Goal: Task Accomplishment & Management: Use online tool/utility

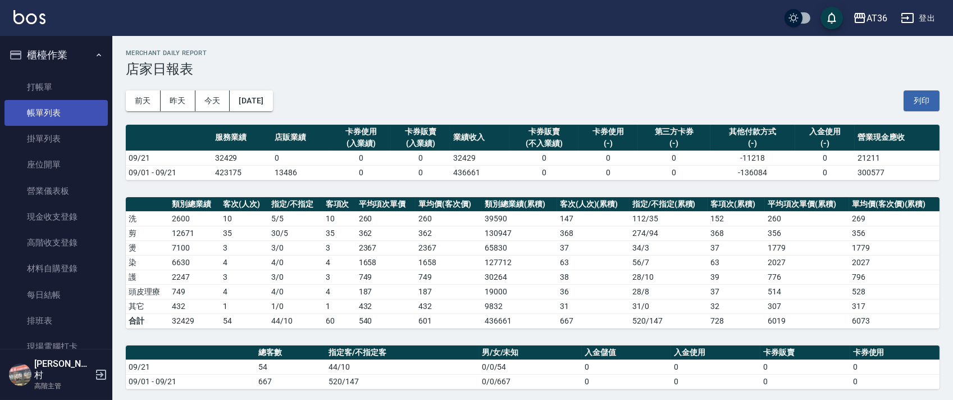
click at [68, 118] on link "帳單列表" at bounding box center [55, 113] width 103 height 26
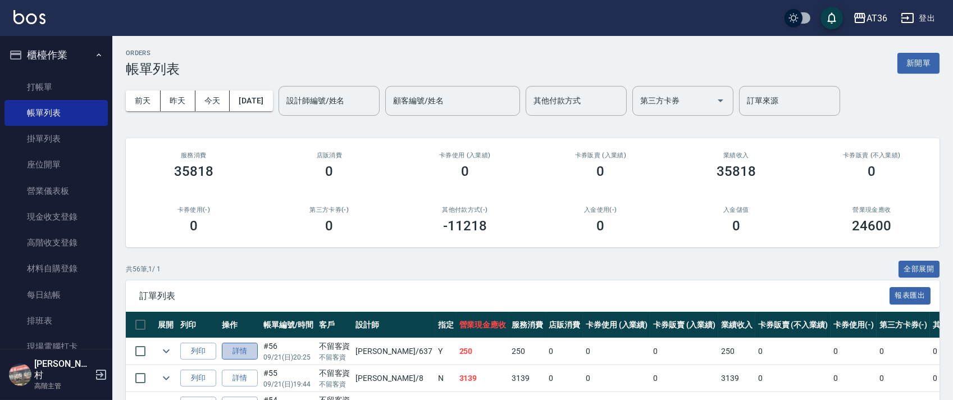
click at [239, 350] on link "詳情" at bounding box center [240, 351] width 36 height 17
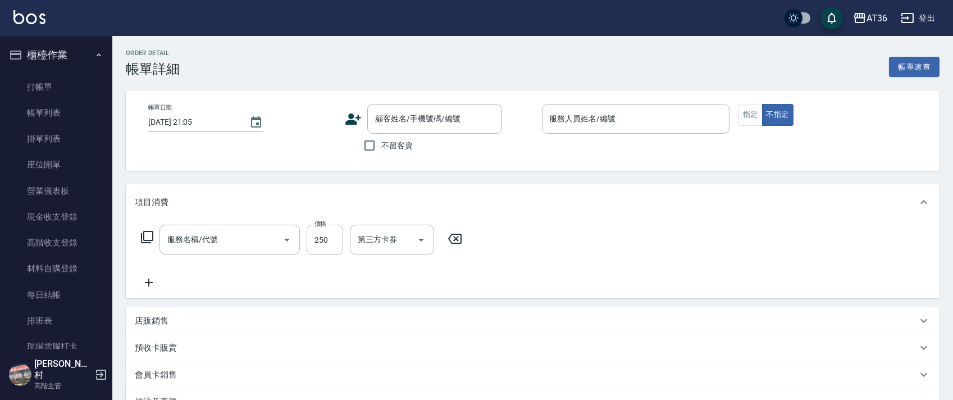
type input "[DATE] 20:25"
checkbox input "true"
type input "憶琳-637"
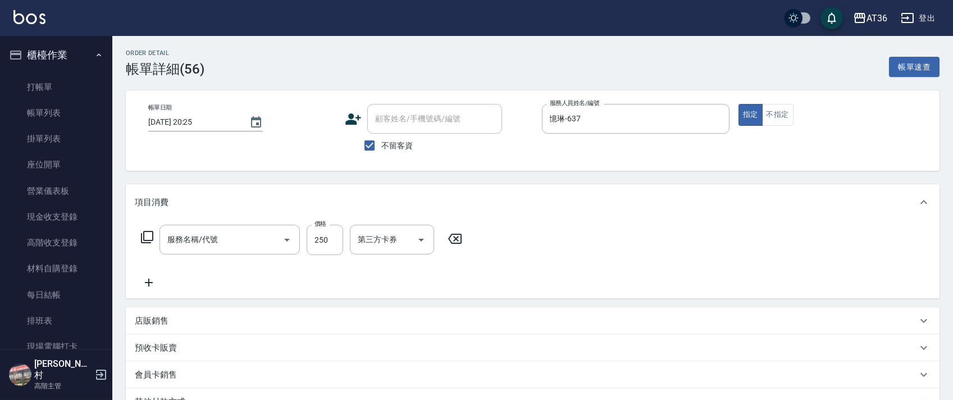
type input "一般洗髮(201)"
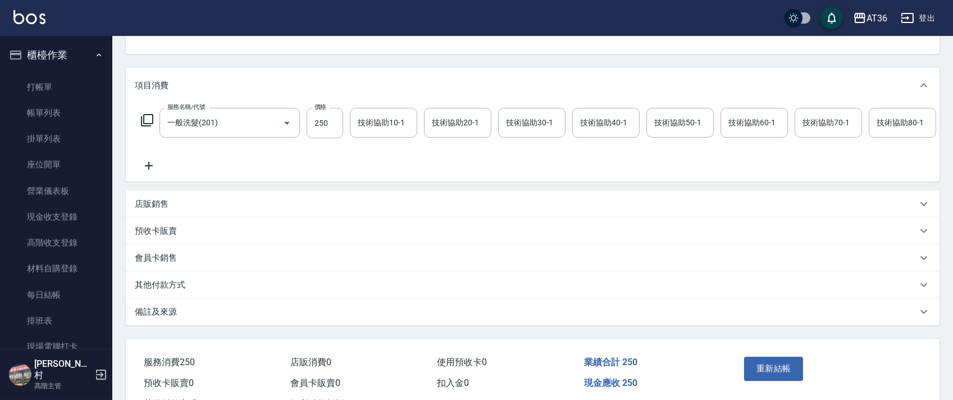
scroll to position [173, 0]
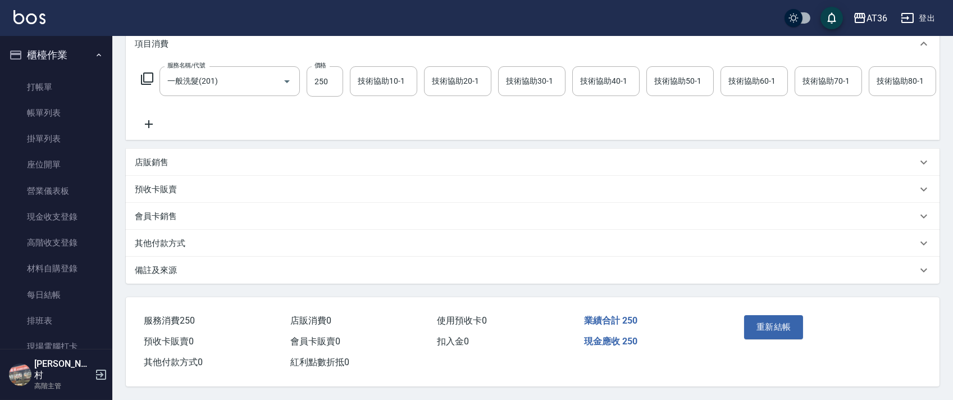
click at [164, 160] on p "店販銷售" at bounding box center [152, 163] width 34 height 12
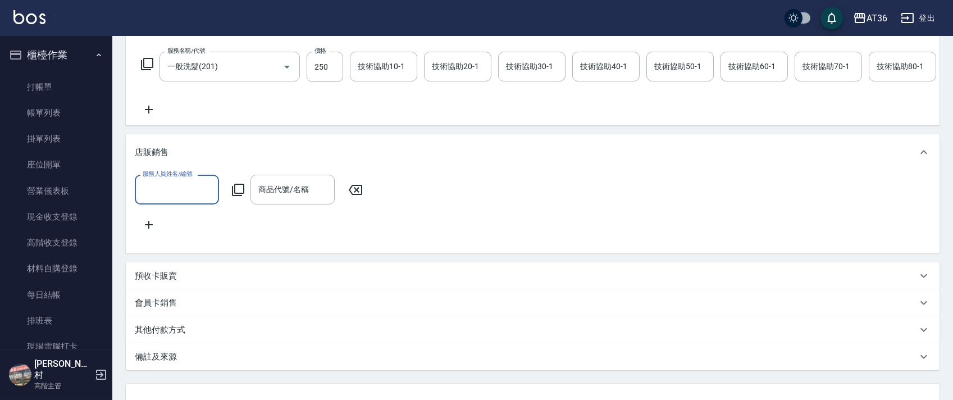
scroll to position [0, 0]
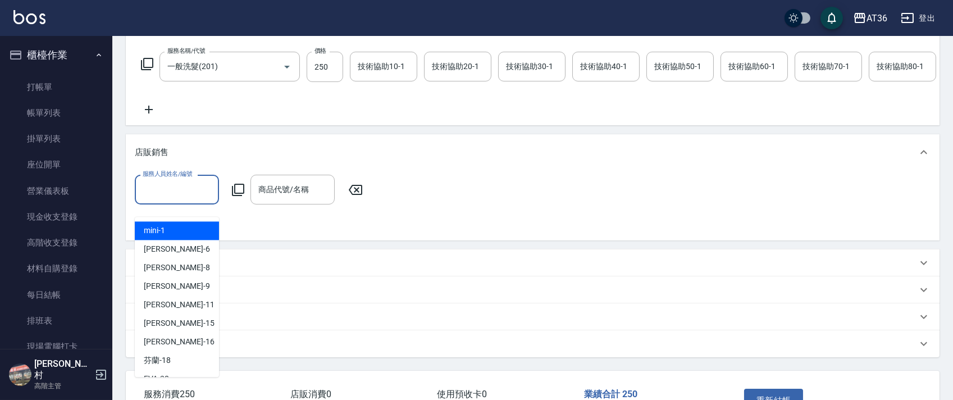
click at [167, 199] on input "服務人員姓名/編號" at bounding box center [177, 190] width 74 height 20
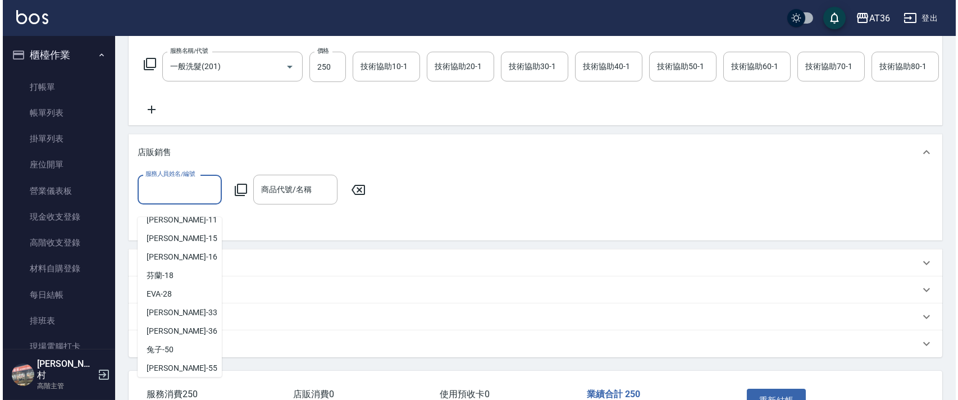
scroll to position [183, 0]
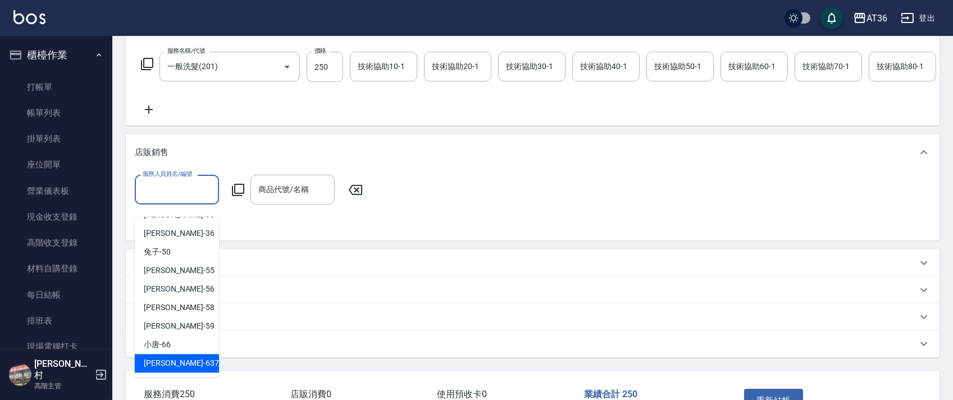
click at [171, 362] on span "憶琳 -637" at bounding box center [181, 363] width 75 height 12
type input "憶琳-637"
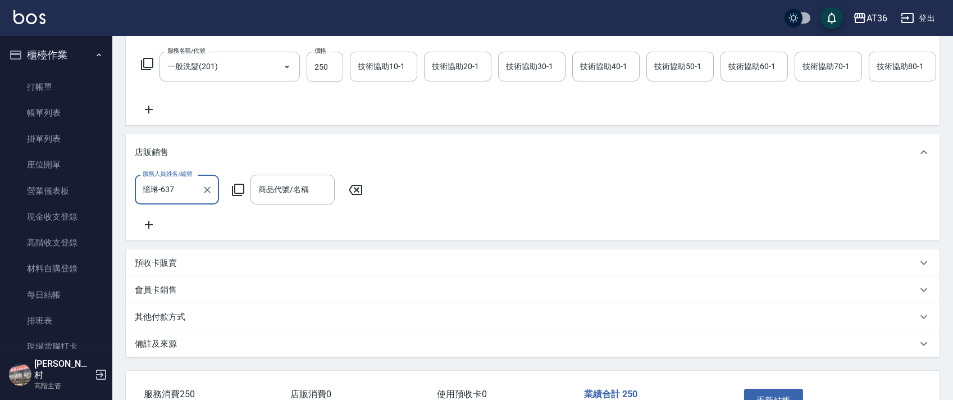
click at [235, 196] on icon at bounding box center [238, 190] width 12 height 12
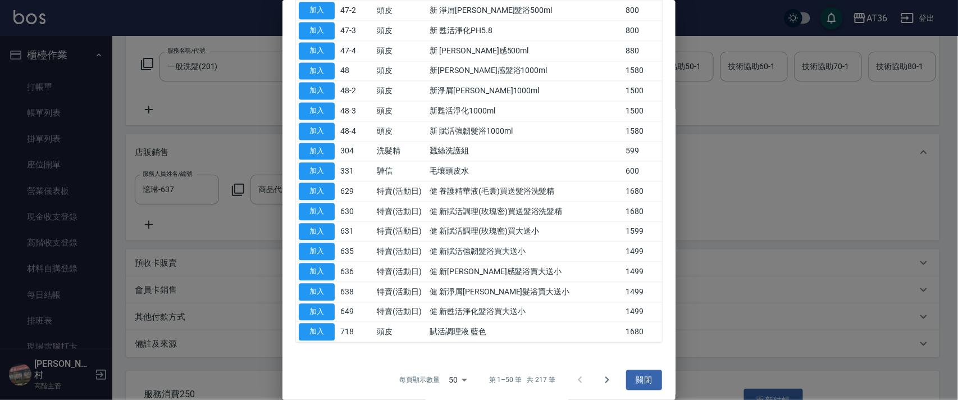
scroll to position [749, 0]
click at [605, 382] on icon "Go to next page" at bounding box center [607, 379] width 4 height 7
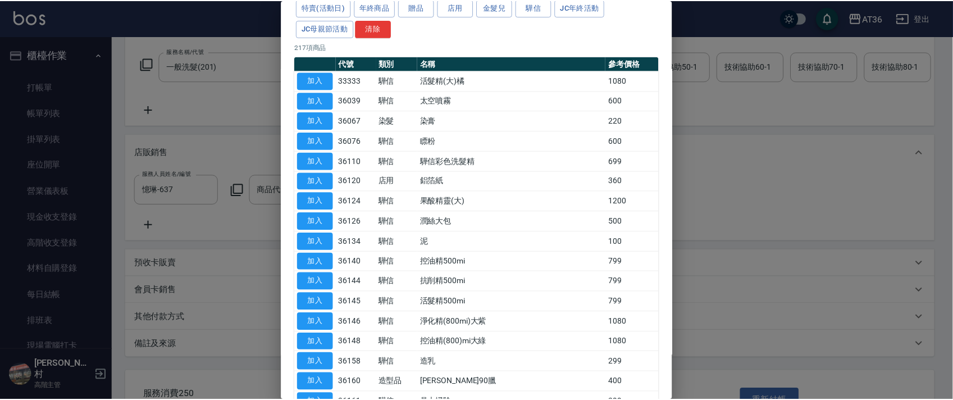
scroll to position [75, 0]
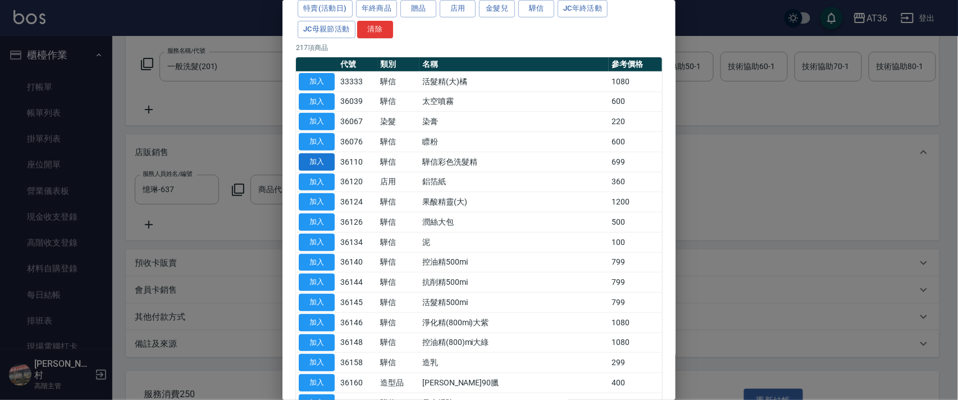
click at [323, 161] on button "加入" at bounding box center [317, 161] width 36 height 17
type input "驊信彩色洗髮精"
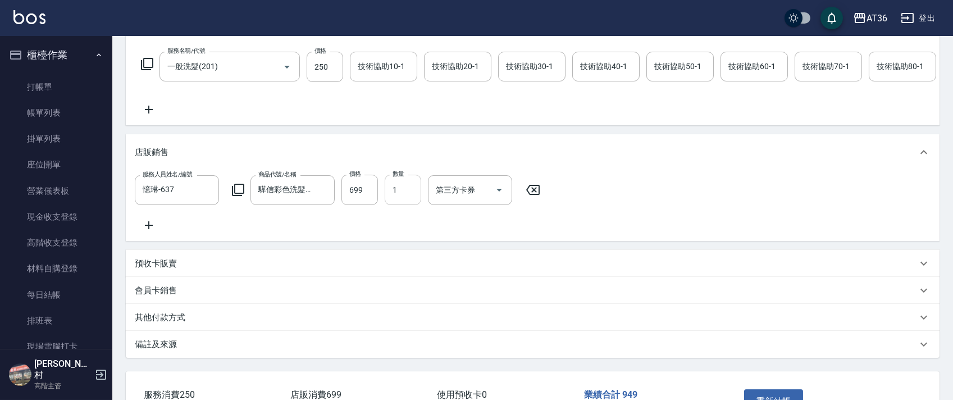
drag, startPoint x: 353, startPoint y: 212, endPoint x: 417, endPoint y: 213, distance: 64.0
click at [355, 205] on input "699" at bounding box center [359, 190] width 37 height 30
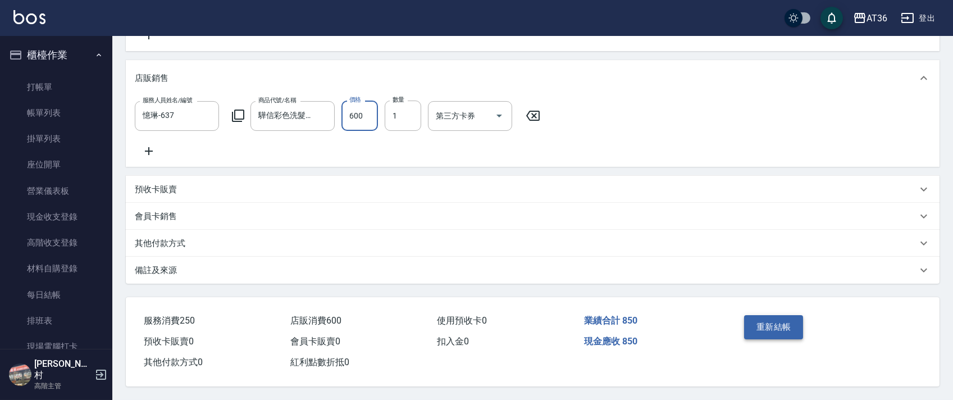
type input "600"
click at [762, 325] on button "重新結帳" at bounding box center [774, 327] width 60 height 24
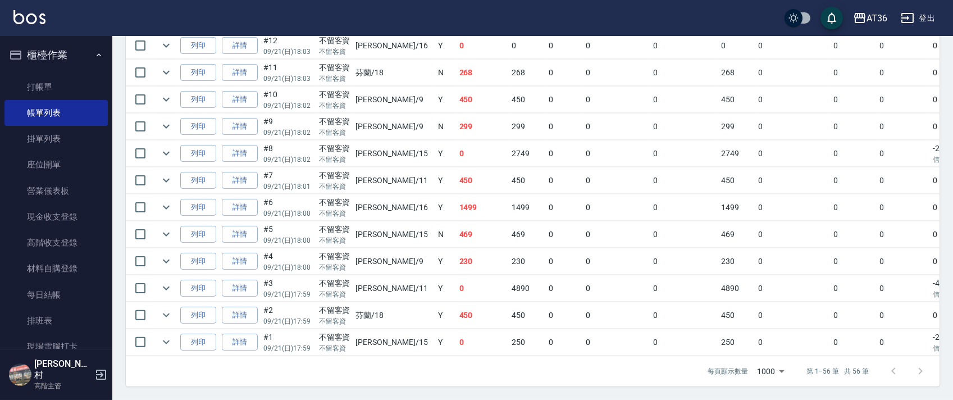
scroll to position [1508, 0]
click at [238, 226] on link "詳情" at bounding box center [240, 234] width 36 height 17
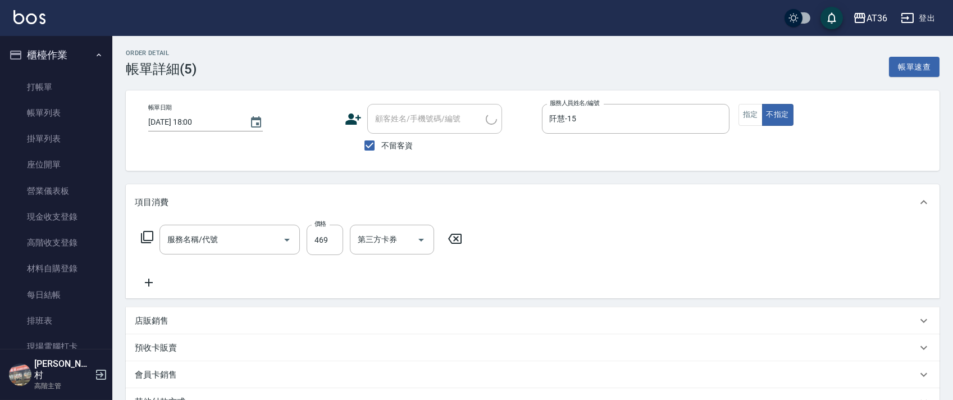
type input "[DATE] 18:00"
checkbox input "true"
type input "阡慧-15"
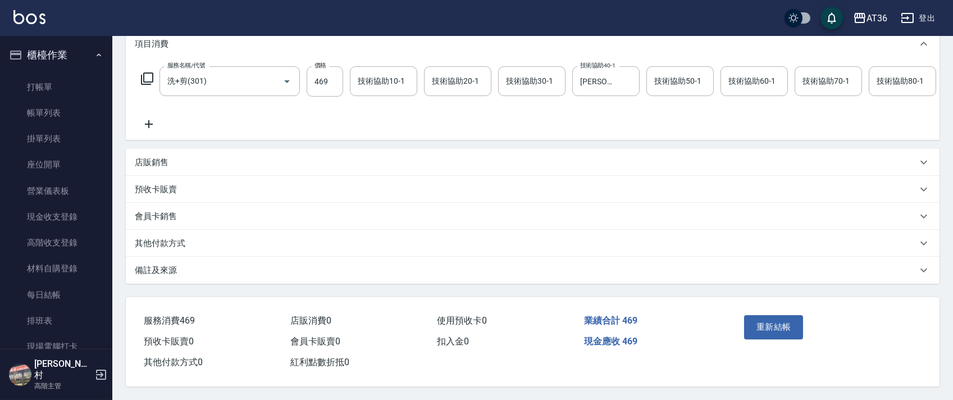
type input "洗+剪(301)"
click at [176, 257] on div "其他付款方式" at bounding box center [533, 243] width 814 height 27
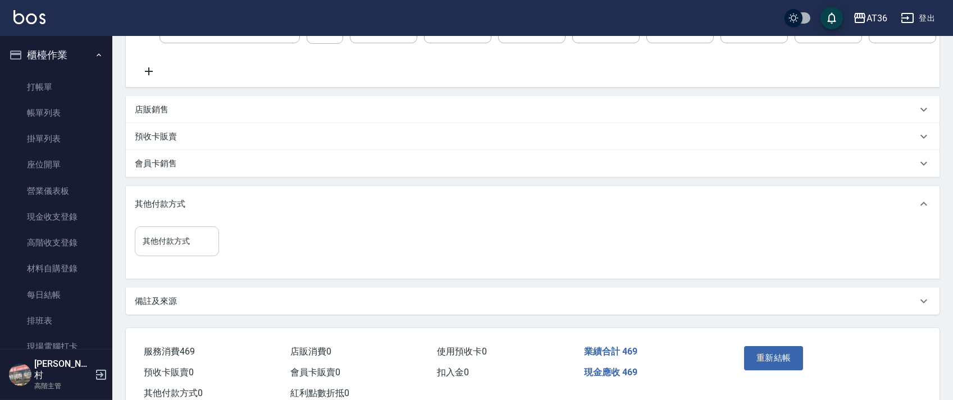
scroll to position [257, 0]
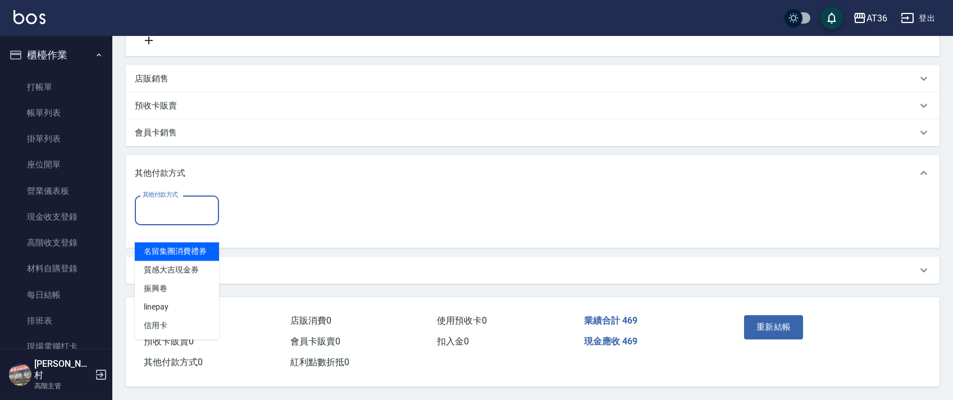
click at [171, 207] on input "其他付款方式" at bounding box center [177, 210] width 74 height 20
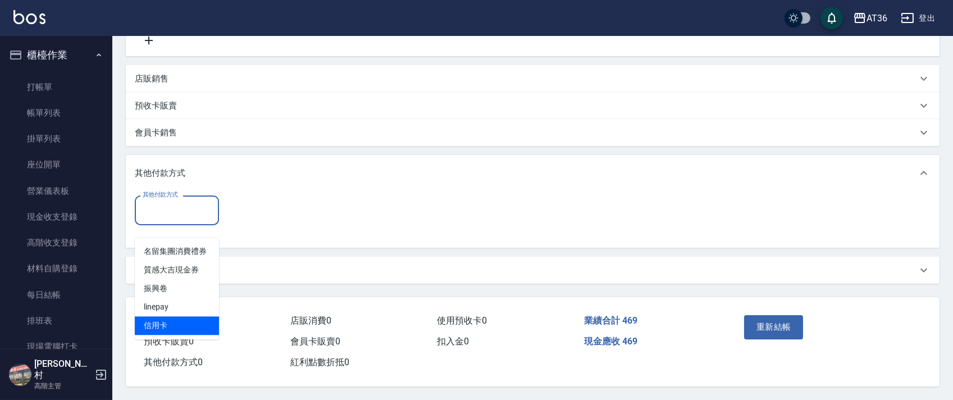
click at [162, 316] on span "信用卡" at bounding box center [177, 325] width 84 height 19
type input "信用卡"
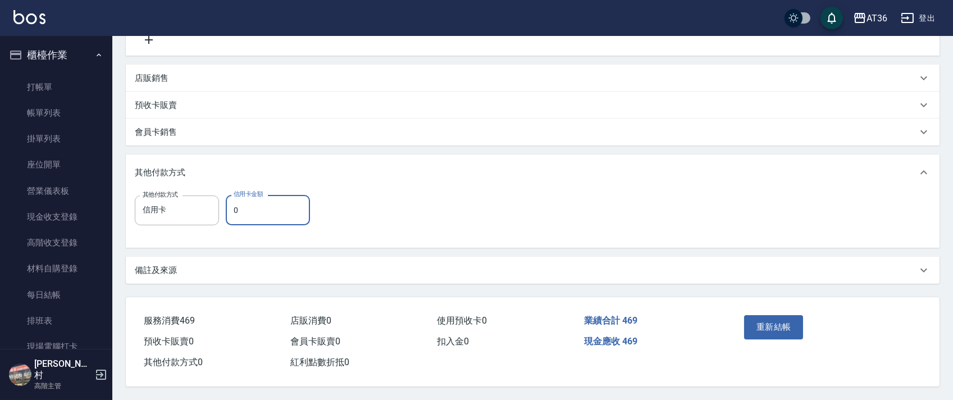
click at [230, 213] on input "0" at bounding box center [268, 210] width 84 height 30
type input "250"
click at [767, 331] on button "重新結帳" at bounding box center [774, 327] width 60 height 24
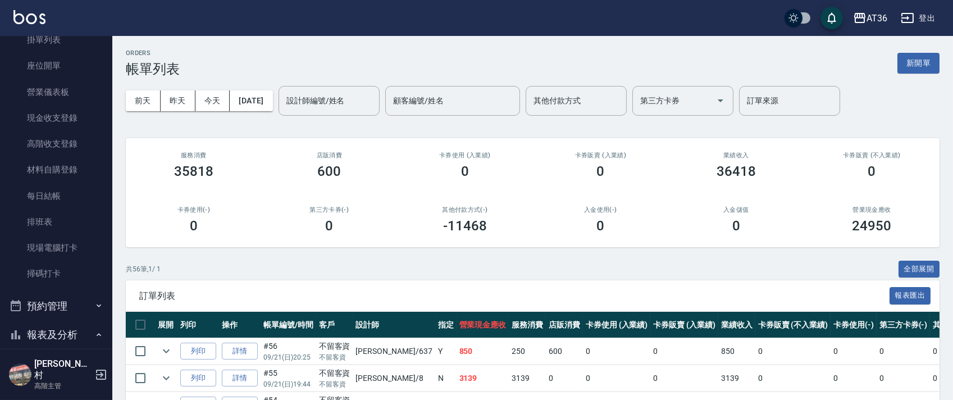
scroll to position [225, 0]
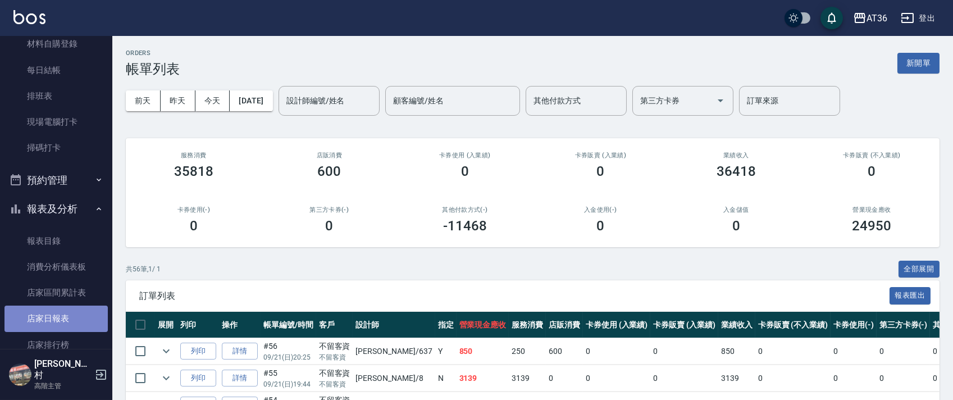
click at [65, 316] on link "店家日報表" at bounding box center [55, 318] width 103 height 26
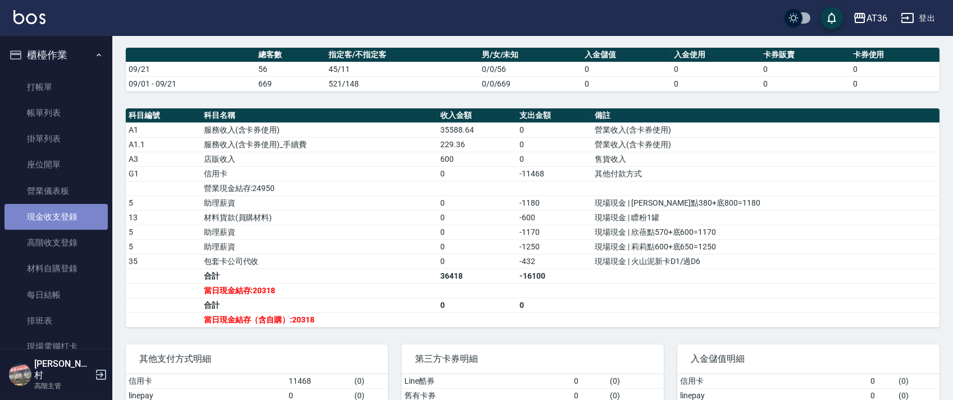
click at [67, 218] on link "現金收支登錄" at bounding box center [55, 217] width 103 height 26
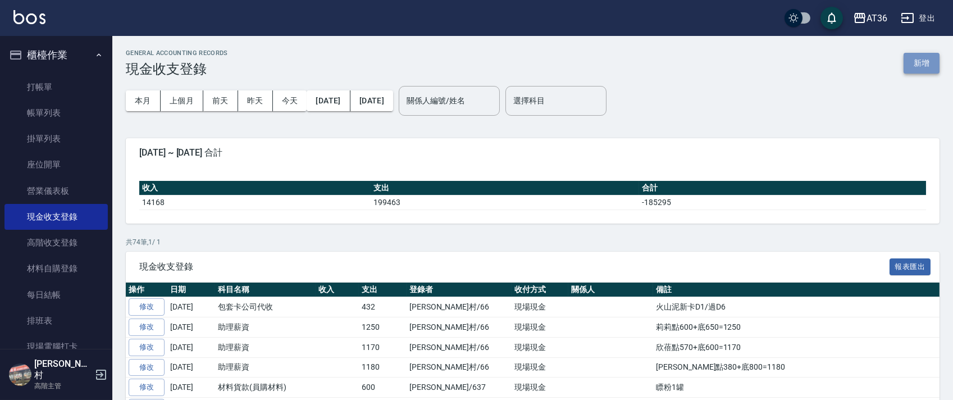
click at [913, 61] on button "新增" at bounding box center [922, 63] width 36 height 21
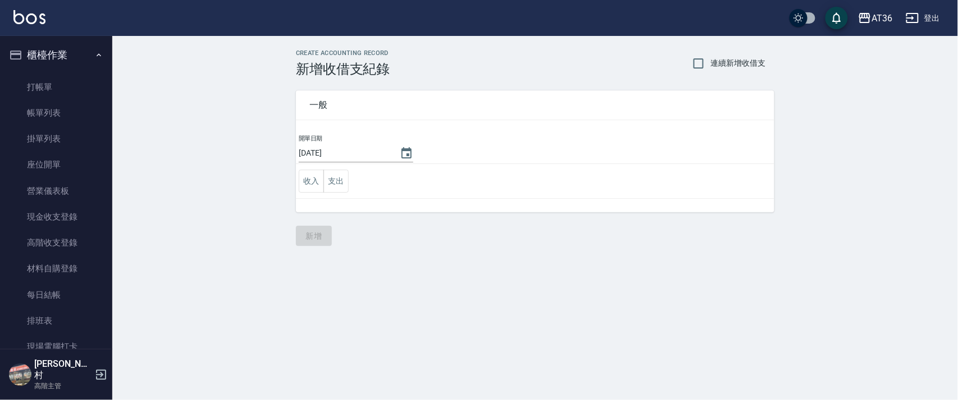
drag, startPoint x: 338, startPoint y: 179, endPoint x: 354, endPoint y: 197, distance: 23.8
click at [337, 181] on button "支出" at bounding box center [335, 181] width 25 height 23
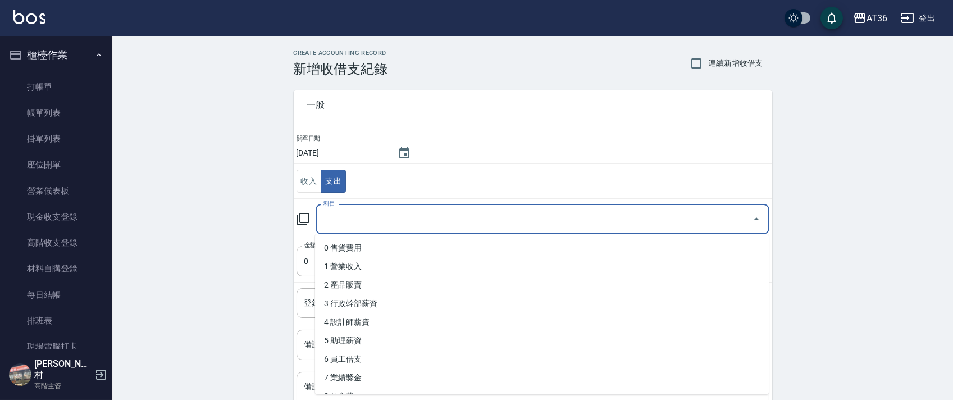
click at [334, 220] on input "科目" at bounding box center [534, 219] width 427 height 20
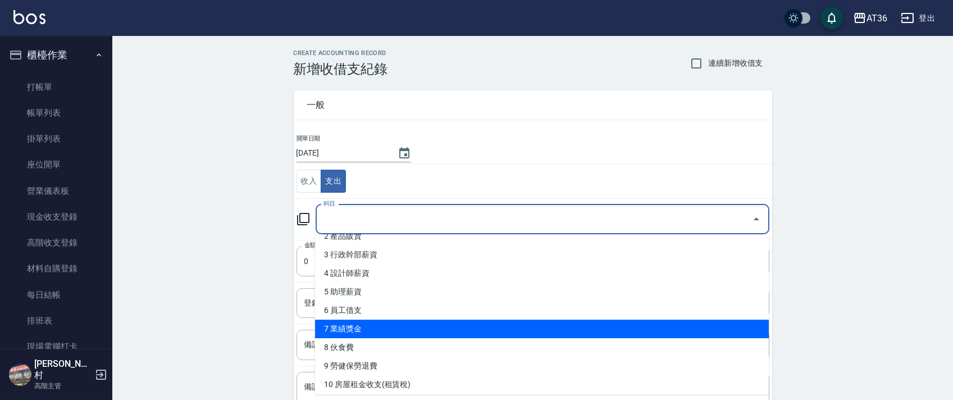
scroll to position [75, 0]
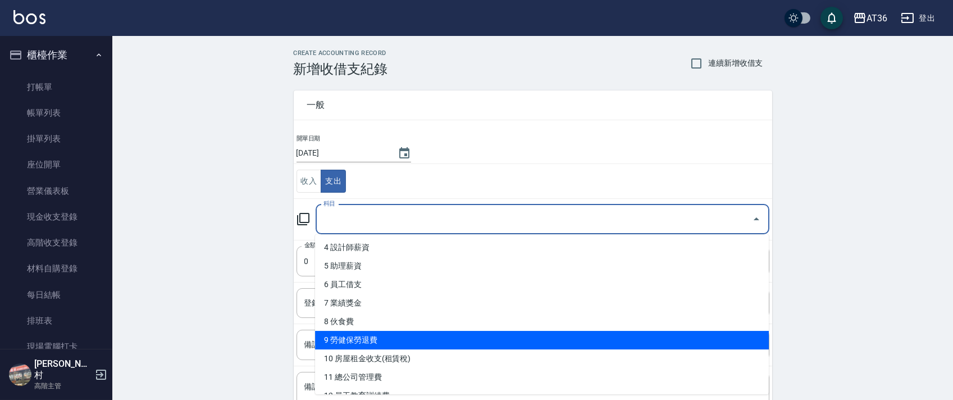
drag, startPoint x: 401, startPoint y: 338, endPoint x: 425, endPoint y: 327, distance: 25.9
click at [401, 339] on li "9 勞健保勞退費" at bounding box center [542, 340] width 454 height 19
type input "9 勞健保勞退費"
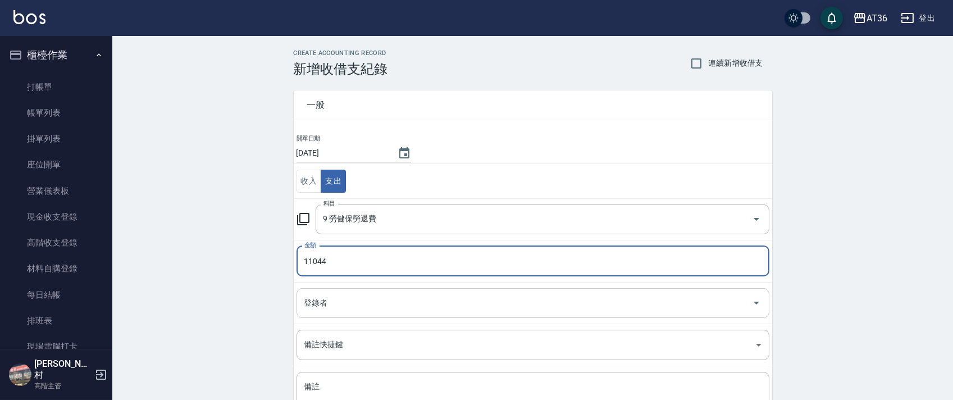
type input "11044"
click at [313, 303] on div "登錄者 登錄者" at bounding box center [533, 303] width 473 height 30
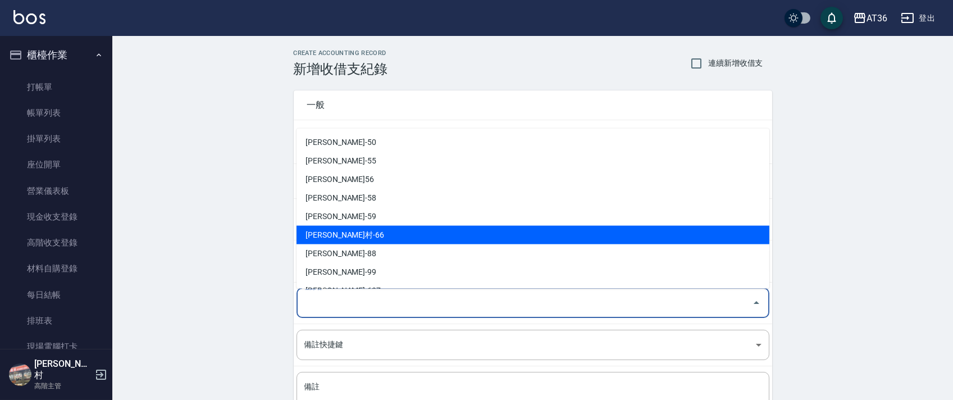
scroll to position [220, 0]
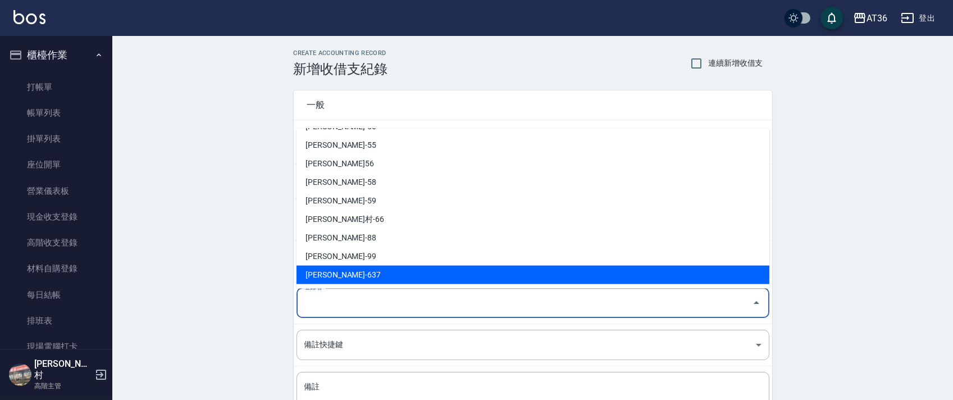
click at [333, 277] on li "[PERSON_NAME]-637" at bounding box center [533, 275] width 473 height 19
type input "[PERSON_NAME]-637"
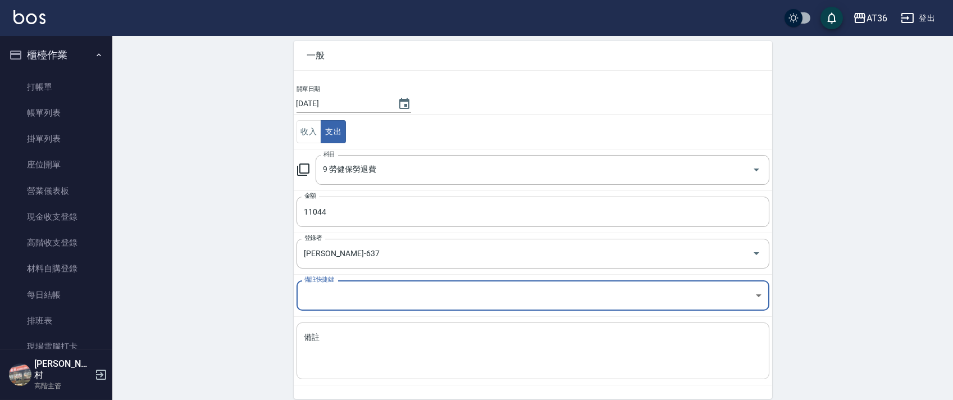
scroll to position [95, 0]
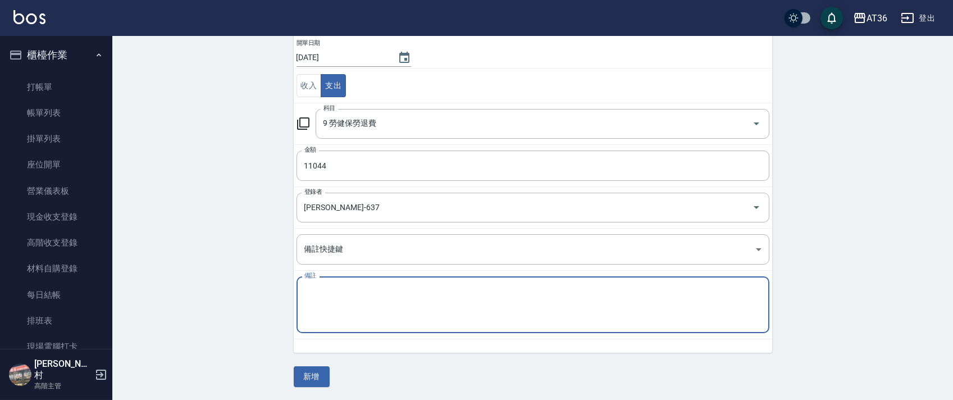
drag, startPoint x: 330, startPoint y: 308, endPoint x: 332, endPoint y: 302, distance: 6.3
click at [330, 308] on textarea "備註" at bounding box center [532, 305] width 457 height 38
type textarea "勞保"
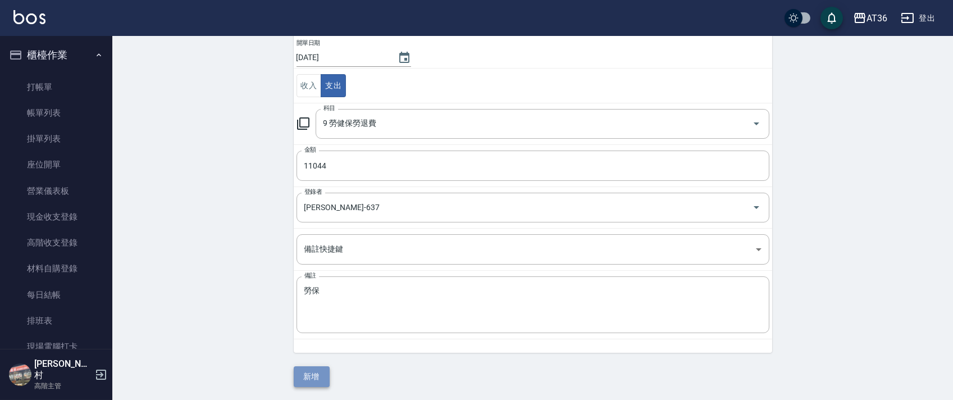
click at [300, 383] on button "新增" at bounding box center [312, 376] width 36 height 21
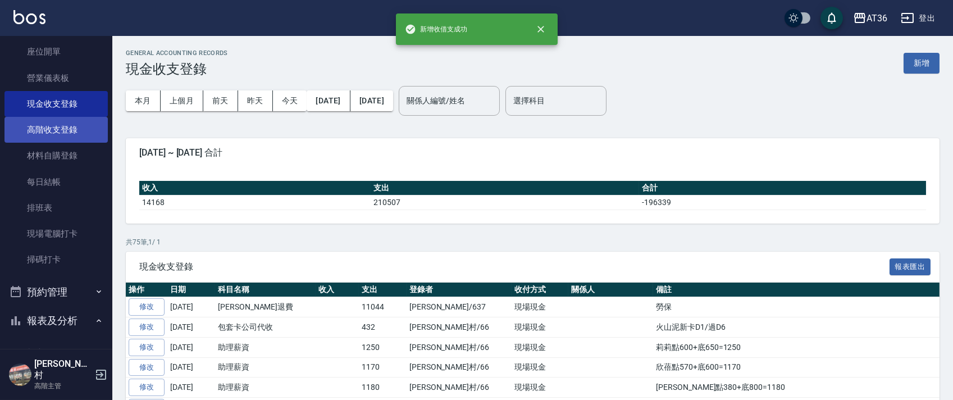
scroll to position [299, 0]
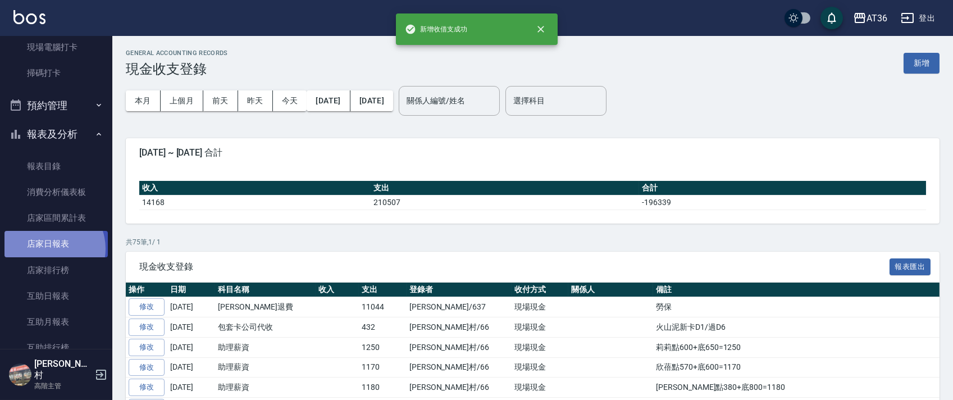
click at [50, 248] on link "店家日報表" at bounding box center [55, 244] width 103 height 26
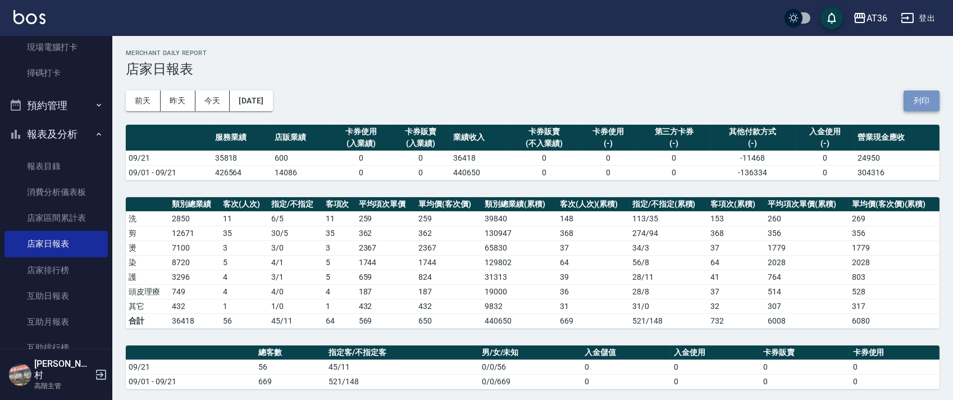
click at [918, 97] on button "列印" at bounding box center [922, 100] width 36 height 21
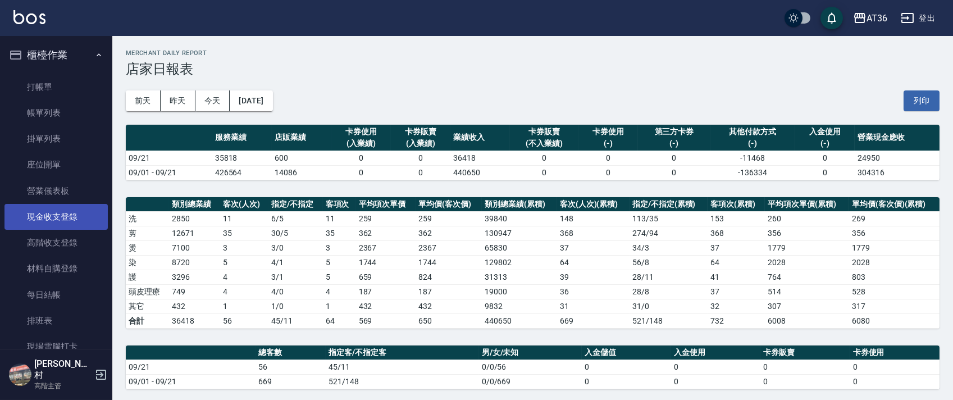
click at [61, 218] on link "現金收支登錄" at bounding box center [55, 217] width 103 height 26
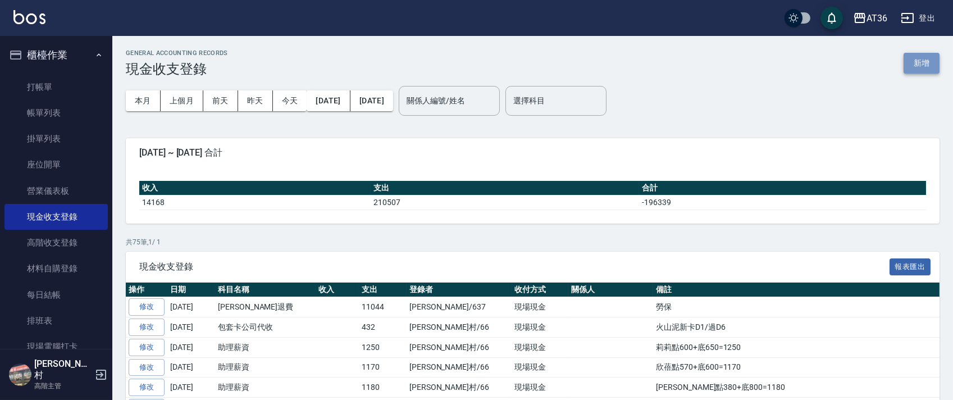
click at [917, 65] on button "新增" at bounding box center [922, 63] width 36 height 21
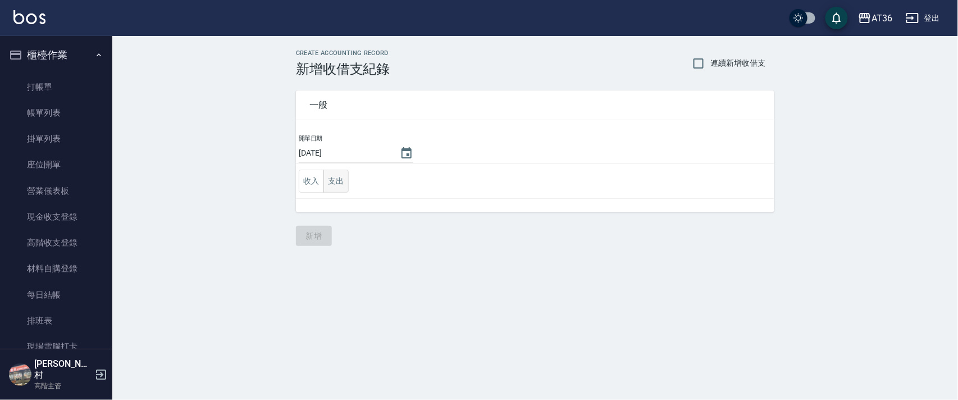
click at [335, 183] on button "支出" at bounding box center [335, 181] width 25 height 23
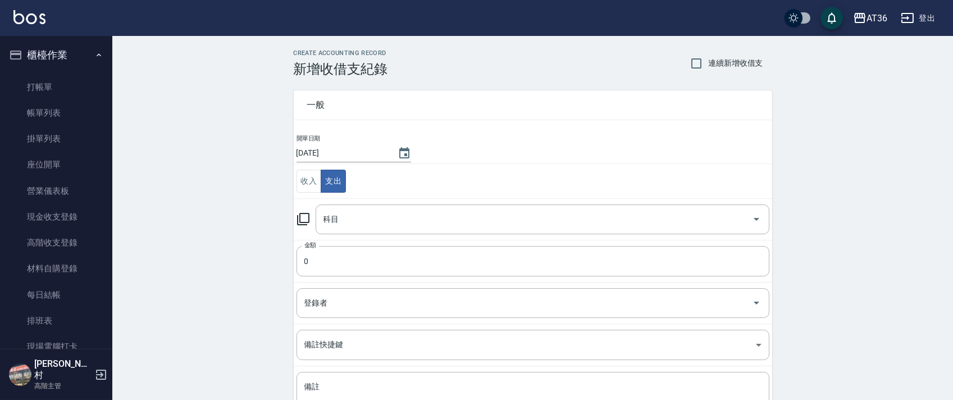
click at [331, 211] on input "科目" at bounding box center [534, 219] width 427 height 20
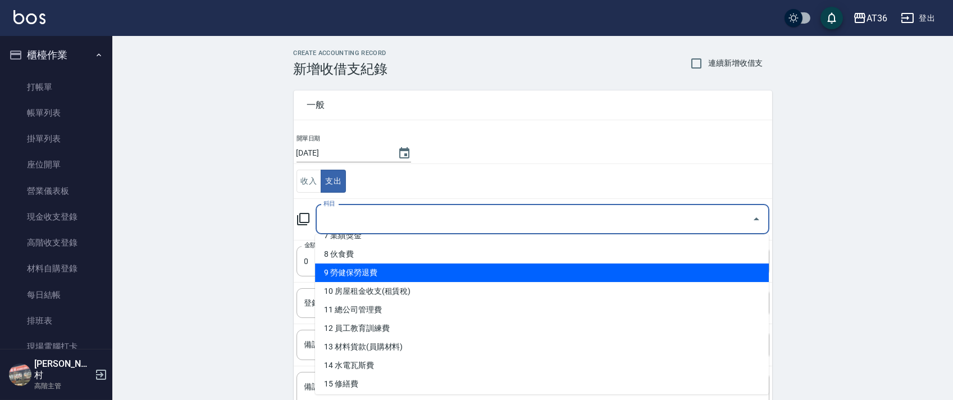
scroll to position [149, 0]
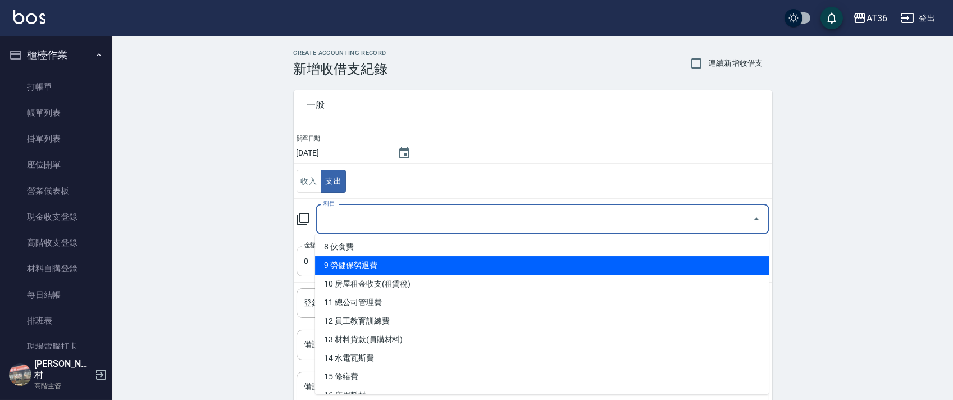
drag, startPoint x: 389, startPoint y: 262, endPoint x: 407, endPoint y: 253, distance: 20.8
click at [388, 263] on li "9 勞健保勞退費" at bounding box center [542, 265] width 454 height 19
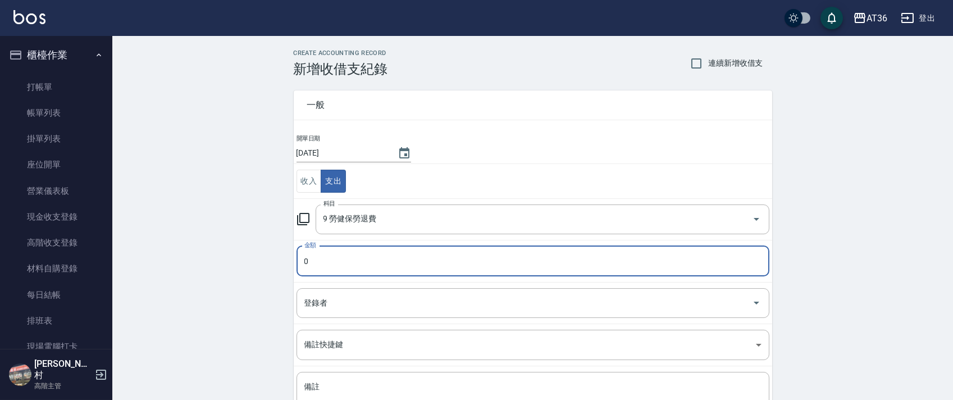
type input "9 勞健保勞退費"
type input "9274"
click at [320, 298] on div "登錄者 登錄者" at bounding box center [533, 303] width 473 height 30
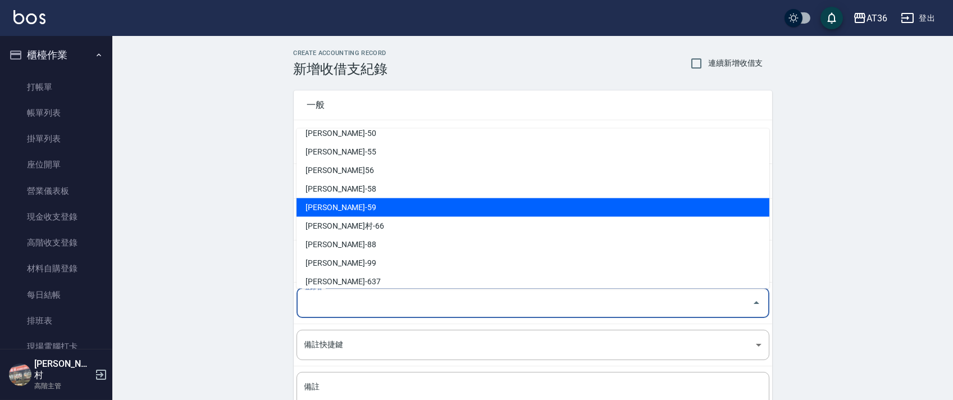
scroll to position [220, 0]
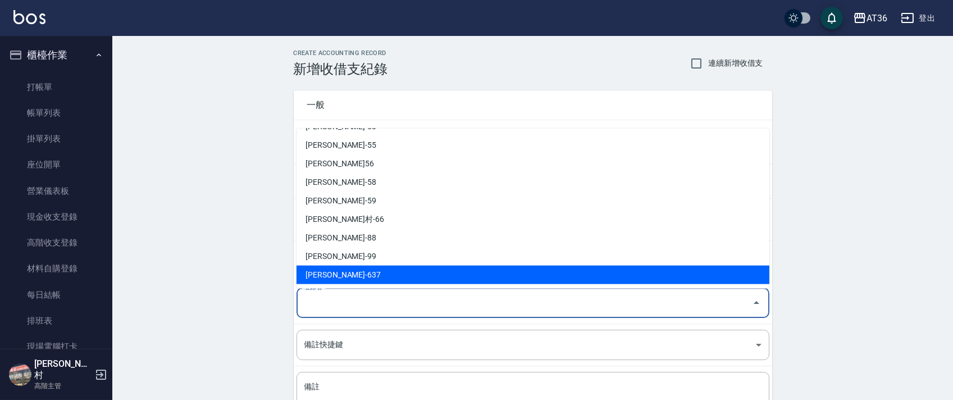
click at [326, 273] on li "[PERSON_NAME]-637" at bounding box center [533, 275] width 473 height 19
type input "[PERSON_NAME]-637"
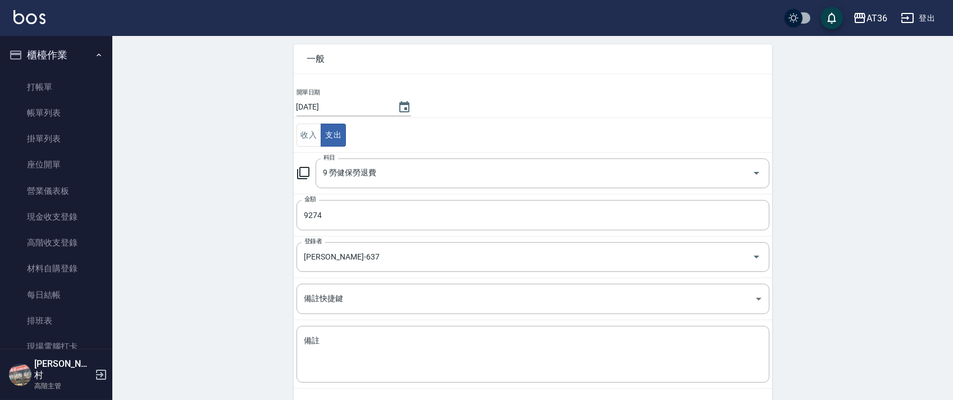
scroll to position [95, 0]
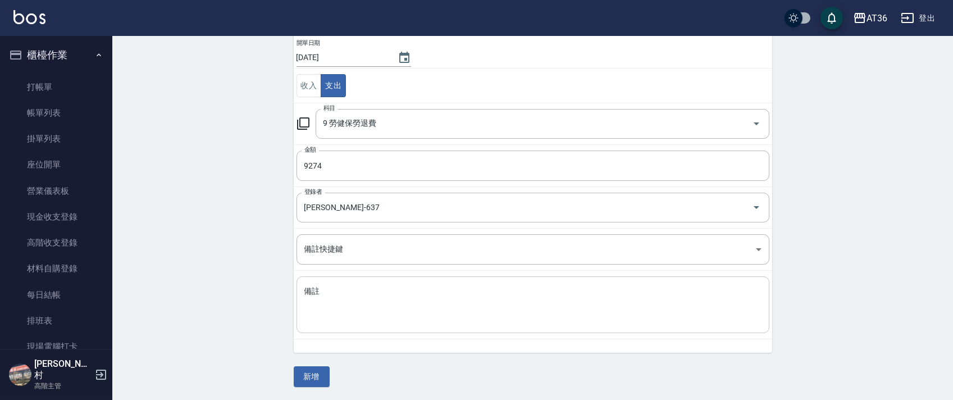
click at [321, 289] on textarea "備註" at bounding box center [532, 305] width 457 height 38
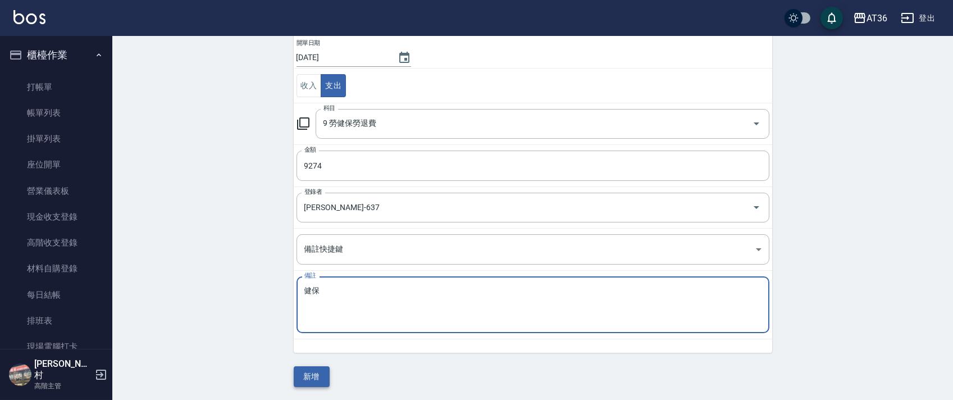
type textarea "健保"
click at [315, 380] on button "新增" at bounding box center [312, 376] width 36 height 21
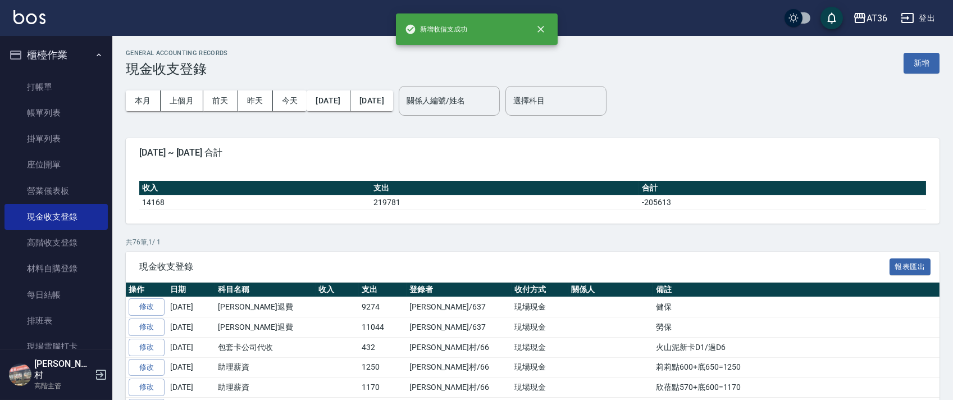
scroll to position [225, 0]
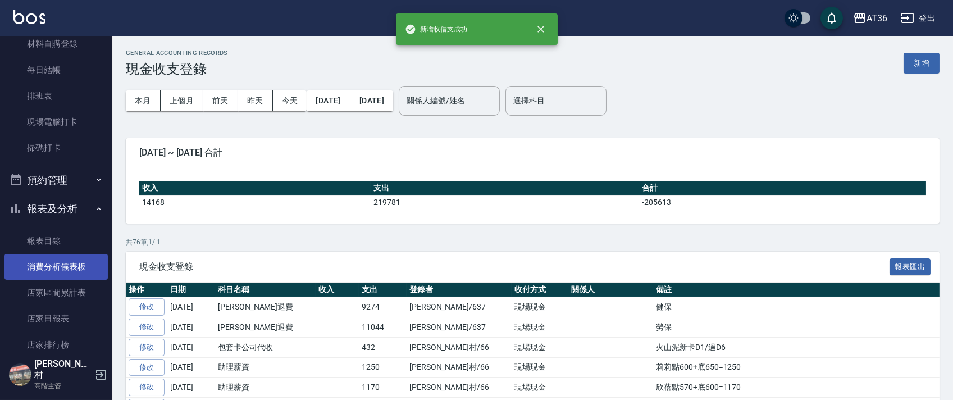
drag, startPoint x: 58, startPoint y: 317, endPoint x: 40, endPoint y: 263, distance: 56.8
click at [60, 317] on link "店家日報表" at bounding box center [55, 318] width 103 height 26
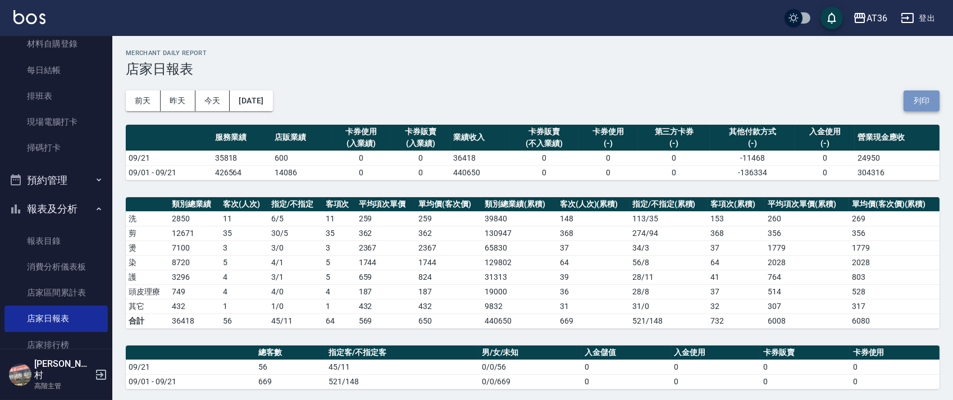
click at [918, 106] on button "列印" at bounding box center [922, 100] width 36 height 21
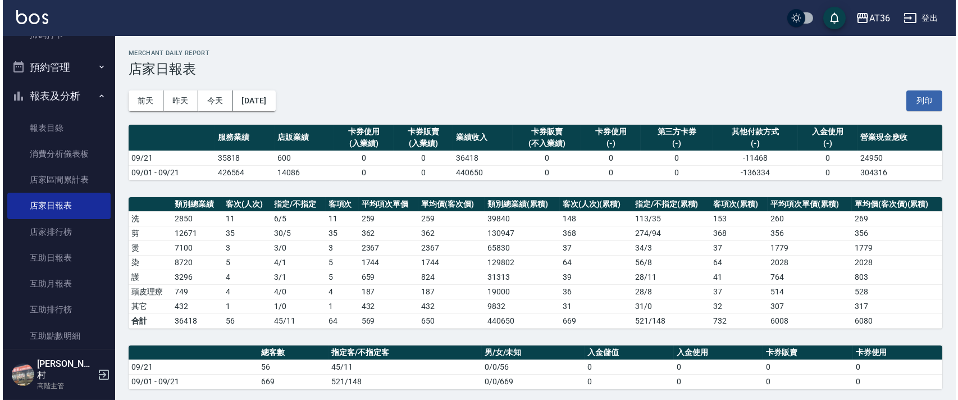
scroll to position [524, 0]
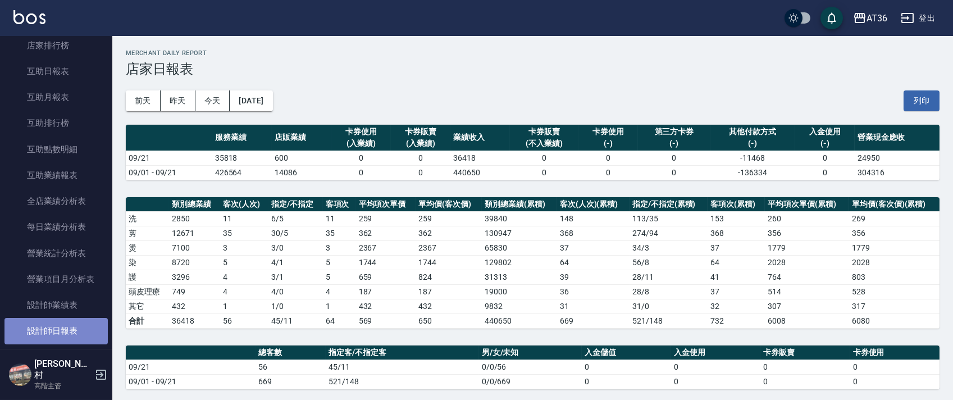
click at [66, 325] on link "設計師日報表" at bounding box center [55, 331] width 103 height 26
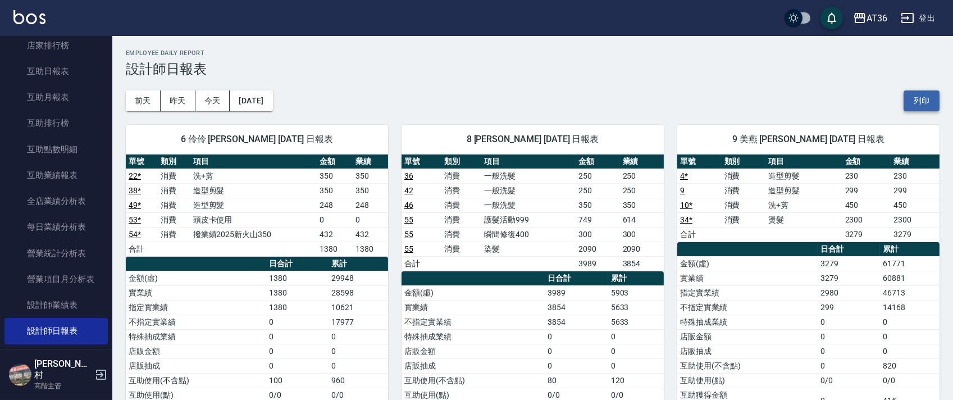
click at [920, 98] on button "列印" at bounding box center [922, 100] width 36 height 21
click at [62, 73] on link "互助日報表" at bounding box center [55, 71] width 103 height 26
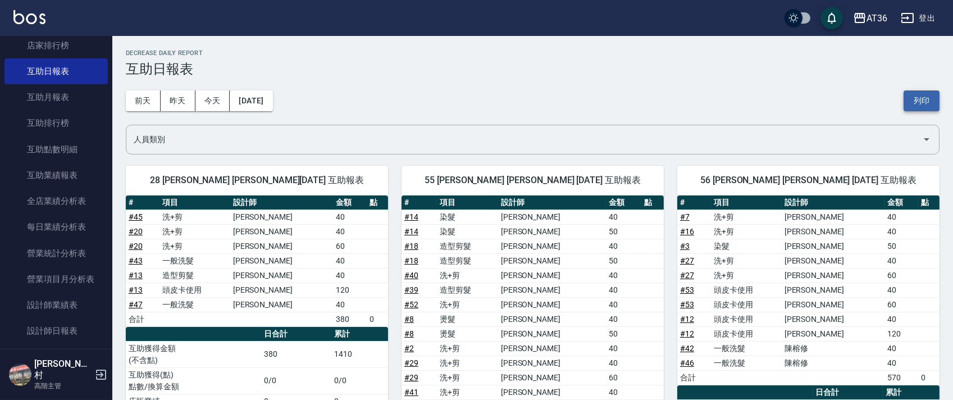
click at [923, 103] on button "列印" at bounding box center [922, 100] width 36 height 21
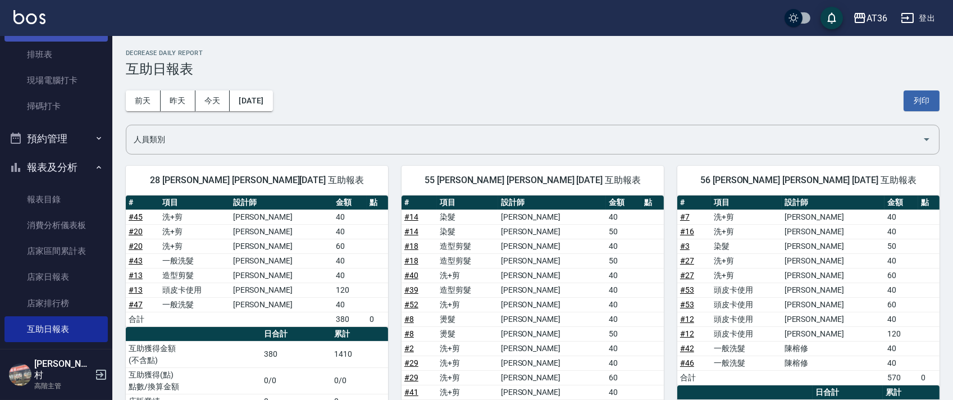
scroll to position [149, 0]
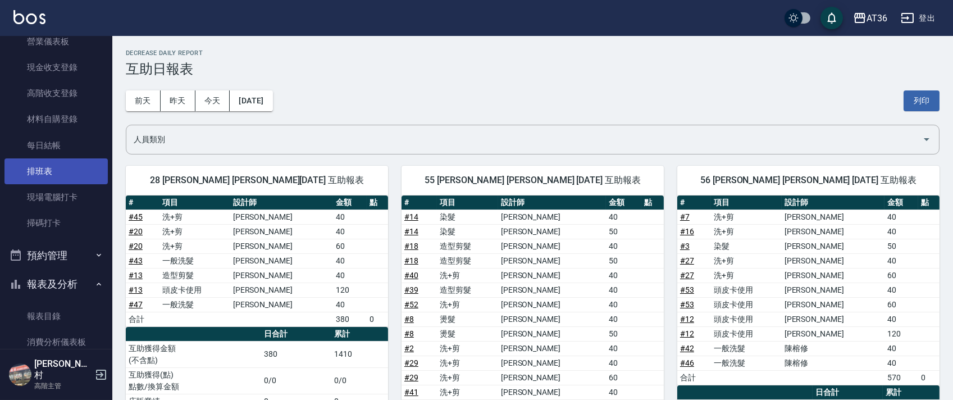
click at [57, 170] on link "排班表" at bounding box center [55, 171] width 103 height 26
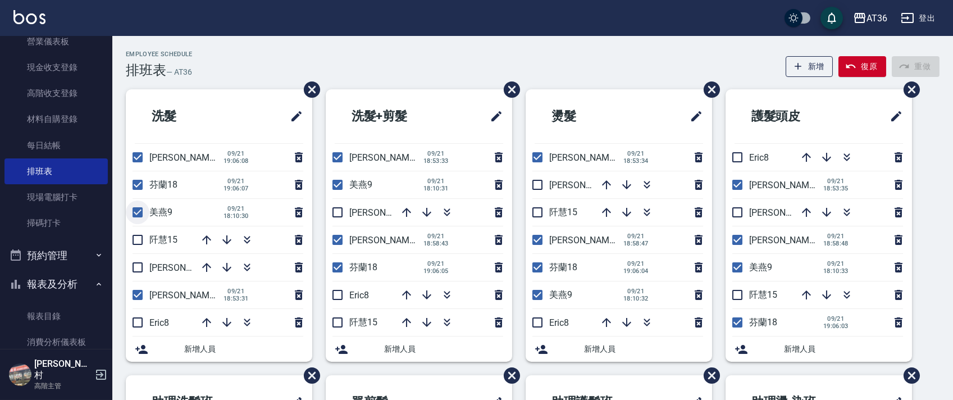
click at [135, 208] on input "checkbox" at bounding box center [138, 212] width 24 height 24
checkbox input "false"
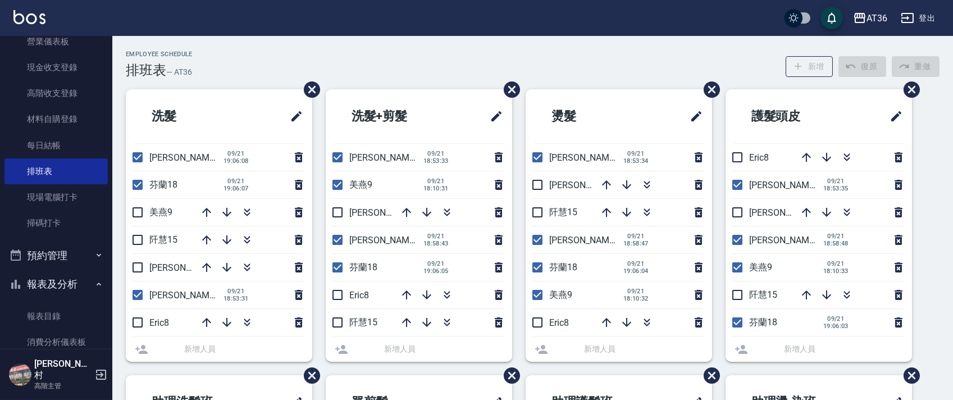
click at [138, 188] on input "checkbox" at bounding box center [138, 185] width 24 height 24
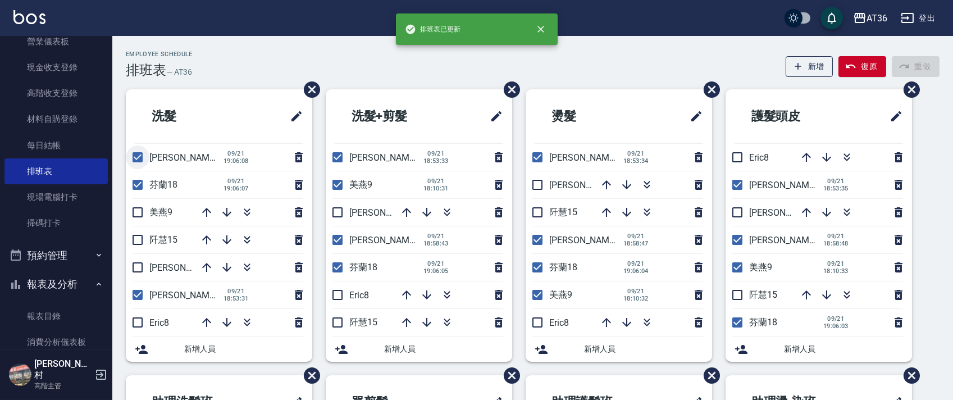
checkbox input "true"
click at [136, 158] on ul "洗髮 [PERSON_NAME]11 [DATE] 19:06:08 芬蘭18 [DATE] 19:06:07 美燕9 [PERSON_NAME]15 [PE…" at bounding box center [219, 225] width 186 height 272
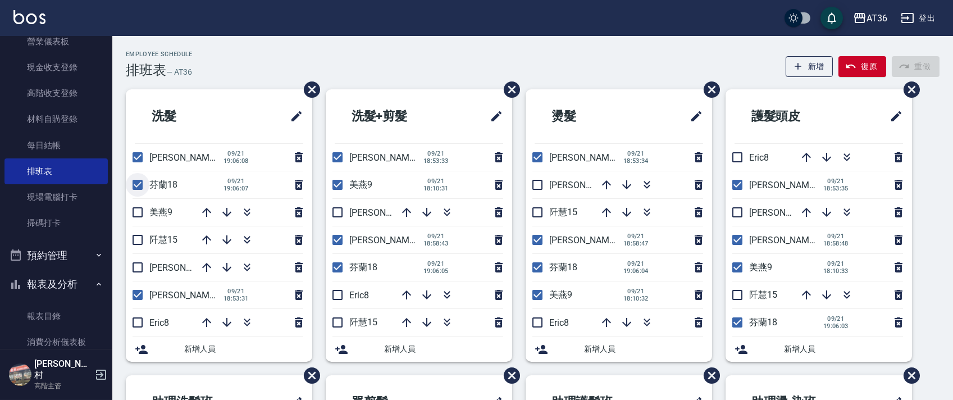
click at [138, 189] on input "checkbox" at bounding box center [138, 185] width 24 height 24
checkbox input "false"
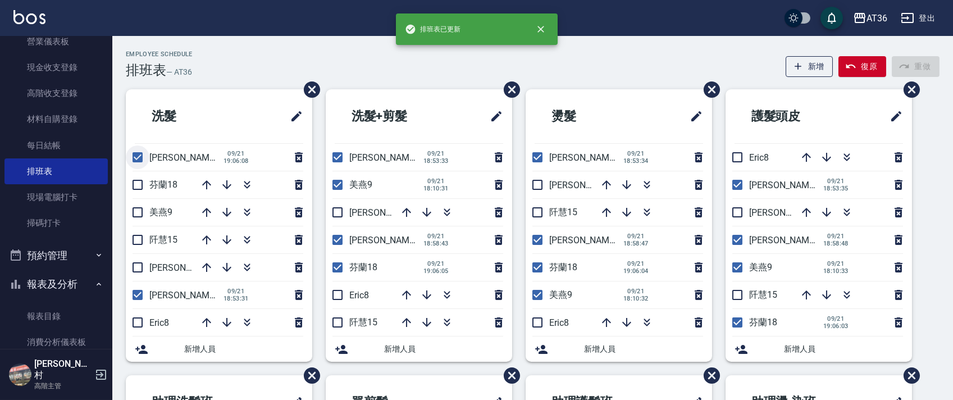
click at [140, 159] on input "checkbox" at bounding box center [138, 157] width 24 height 24
checkbox input "false"
click at [139, 298] on input "checkbox" at bounding box center [138, 295] width 24 height 24
checkbox input "false"
click at [223, 323] on icon "button" at bounding box center [226, 322] width 9 height 9
